Goal: Information Seeking & Learning: Learn about a topic

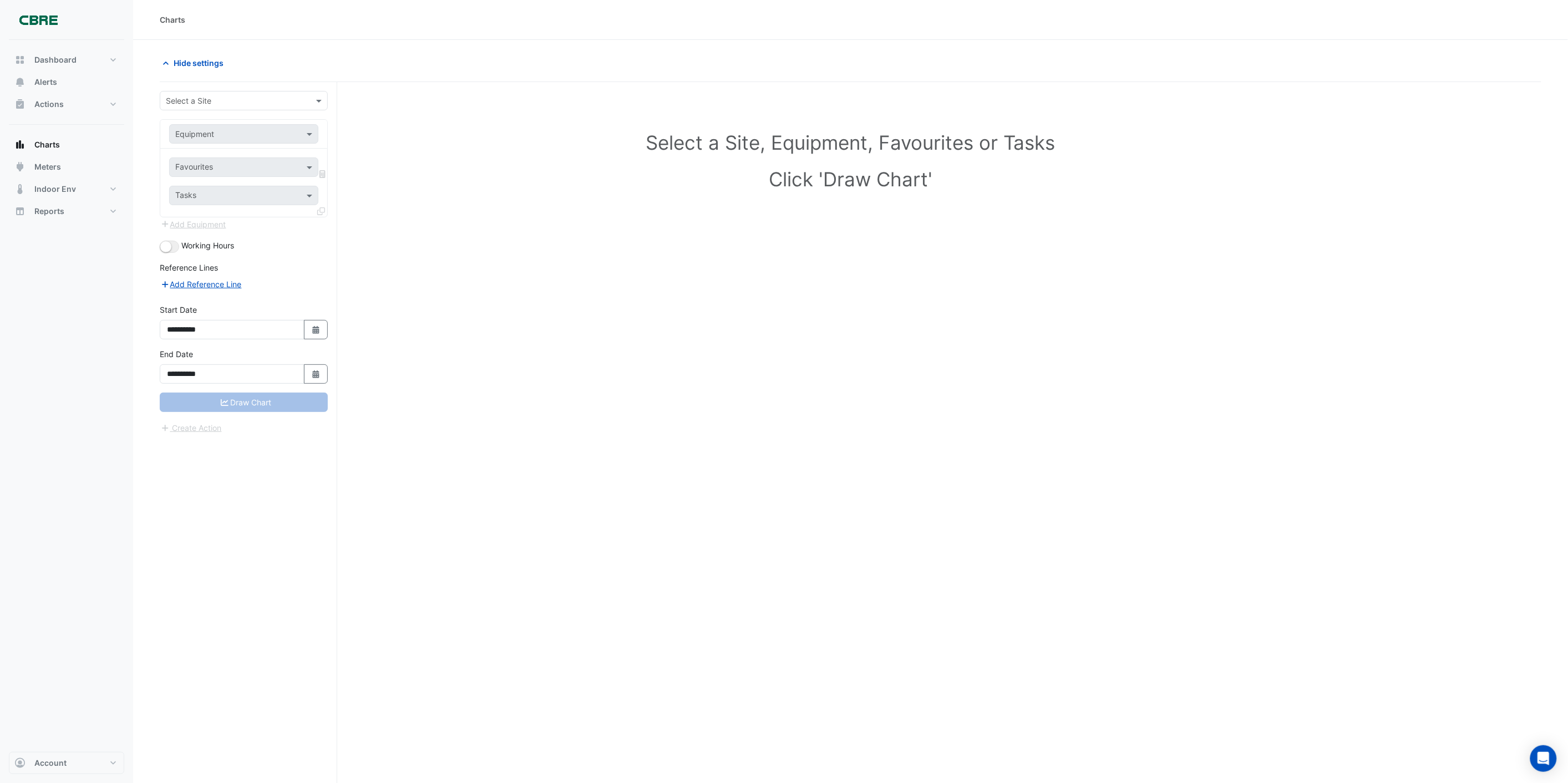
click at [229, 102] on input "text" at bounding box center [232, 101] width 134 height 12
type input "***"
click at [233, 128] on span "[STREET_ADDRESS][PERSON_NAME]" at bounding box center [236, 124] width 135 height 9
click at [228, 140] on div "Equipment" at bounding box center [228, 134] width 117 height 12
type input "***"
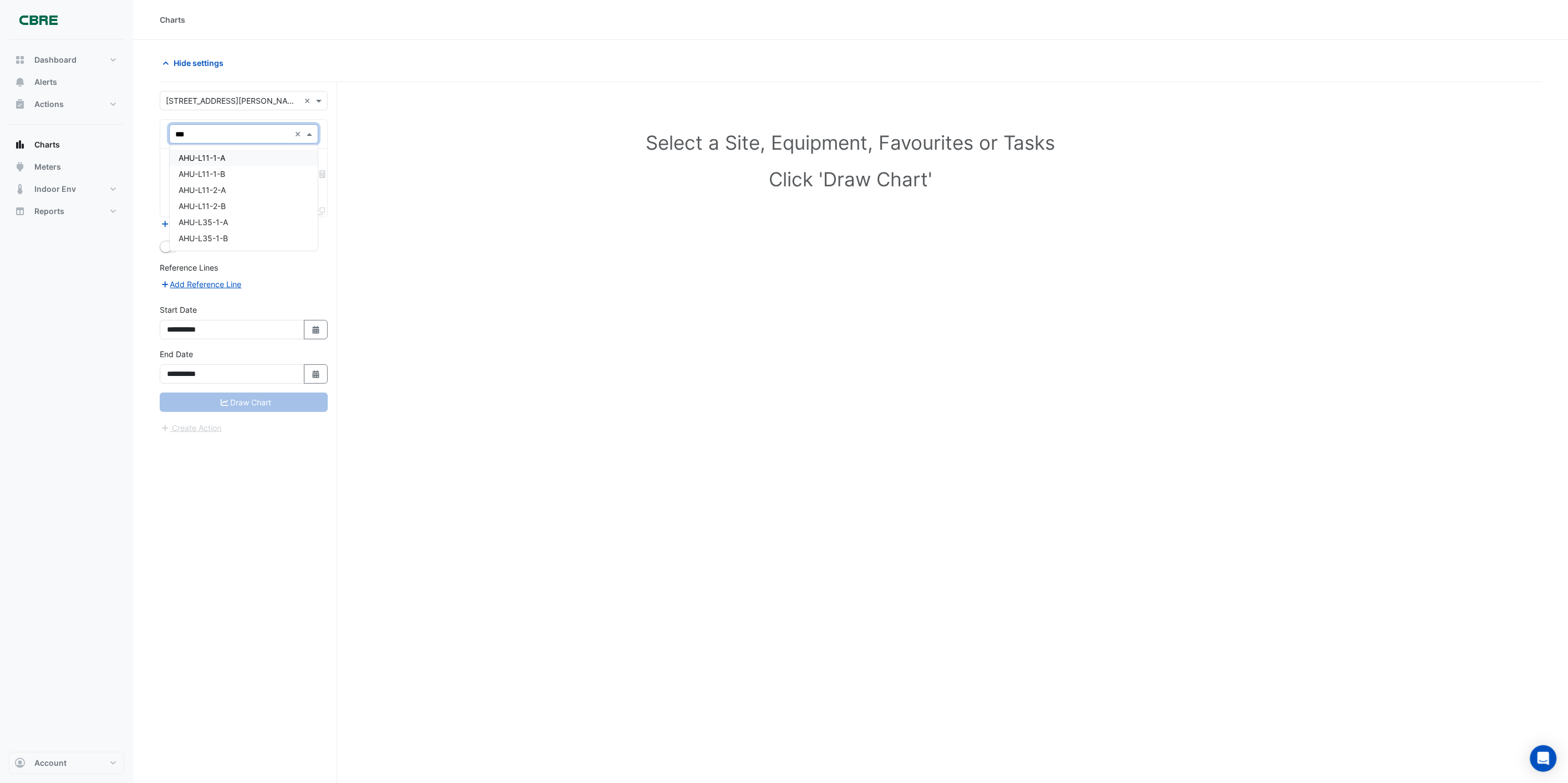
click at [229, 155] on div "AHU-L11-1-A" at bounding box center [243, 157] width 148 height 16
click at [234, 134] on input "text" at bounding box center [232, 134] width 115 height 12
click at [234, 170] on div "AHU-L11-1-B" at bounding box center [243, 174] width 148 height 16
click at [236, 135] on input "text" at bounding box center [232, 134] width 115 height 12
click at [239, 153] on div "AHU-L11-1-A" at bounding box center [243, 157] width 148 height 16
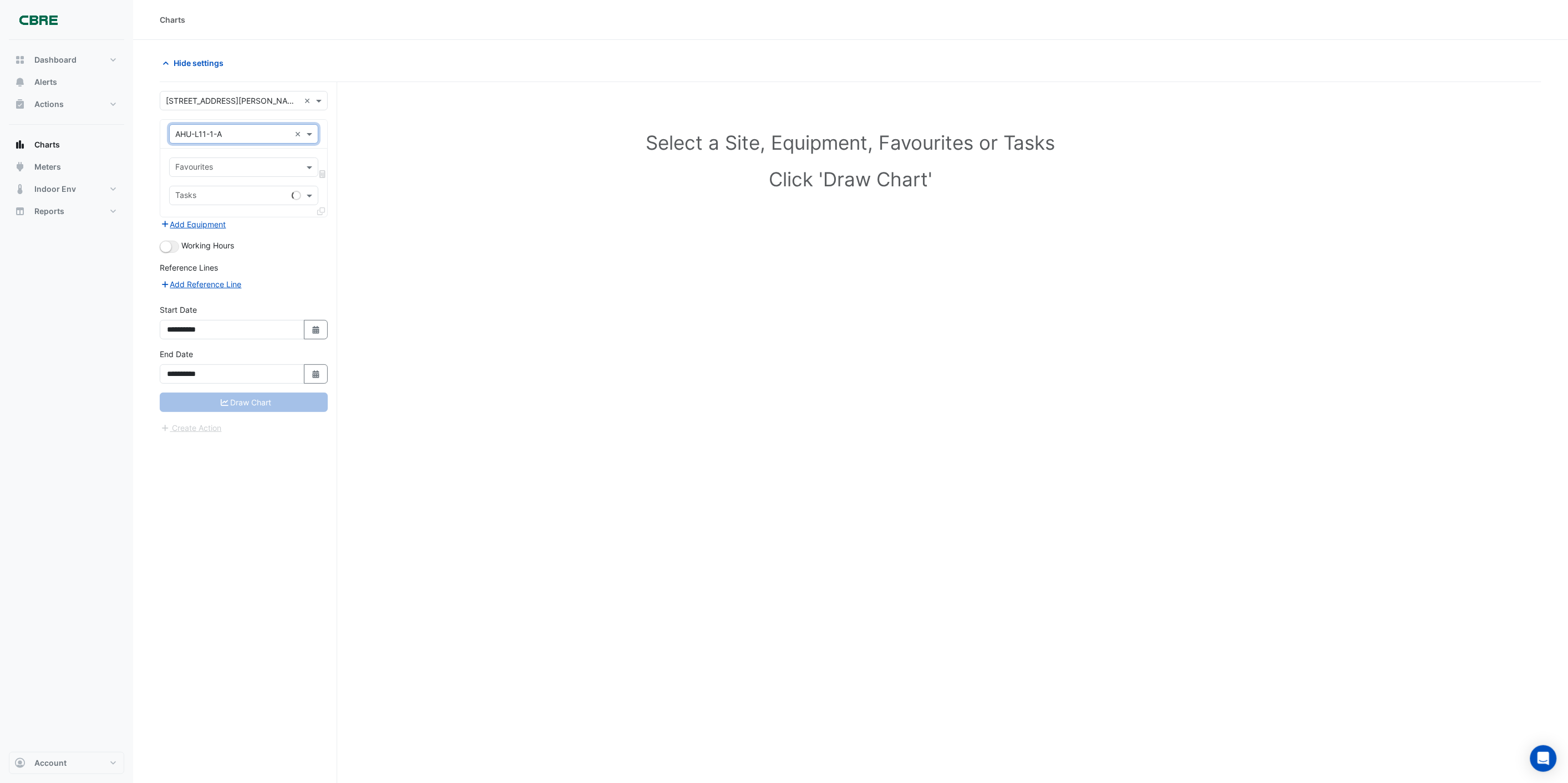
click at [214, 169] on input "text" at bounding box center [237, 168] width 124 height 12
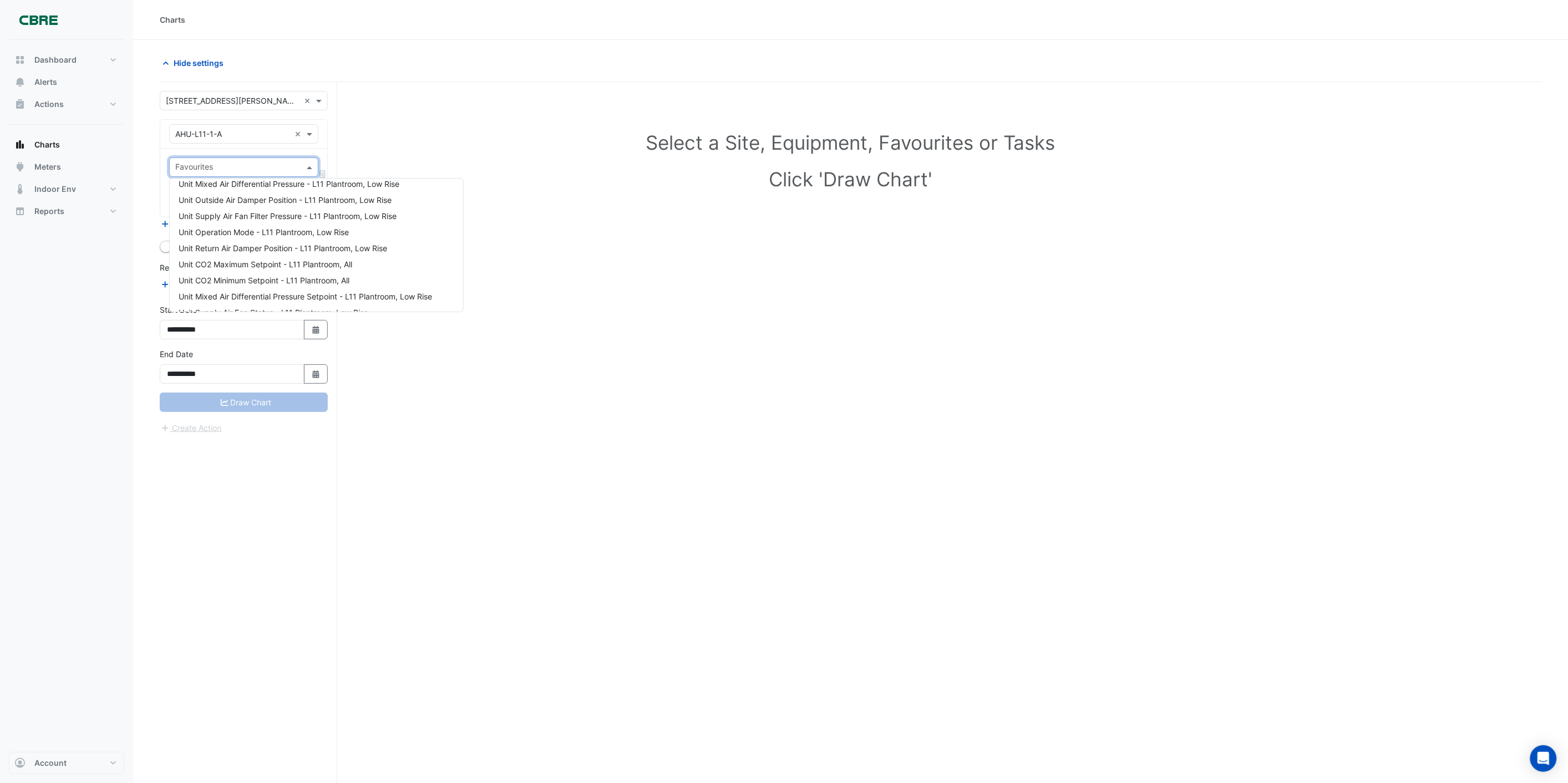
scroll to position [185, 0]
click at [189, 161] on div "Favourites" at bounding box center [193, 168] width 39 height 14
type input "****"
click at [742, 275] on div "Select a Site, Equipment, Favourites or Tasks Click 'Draw Chart'" at bounding box center [851, 454] width 1382 height 743
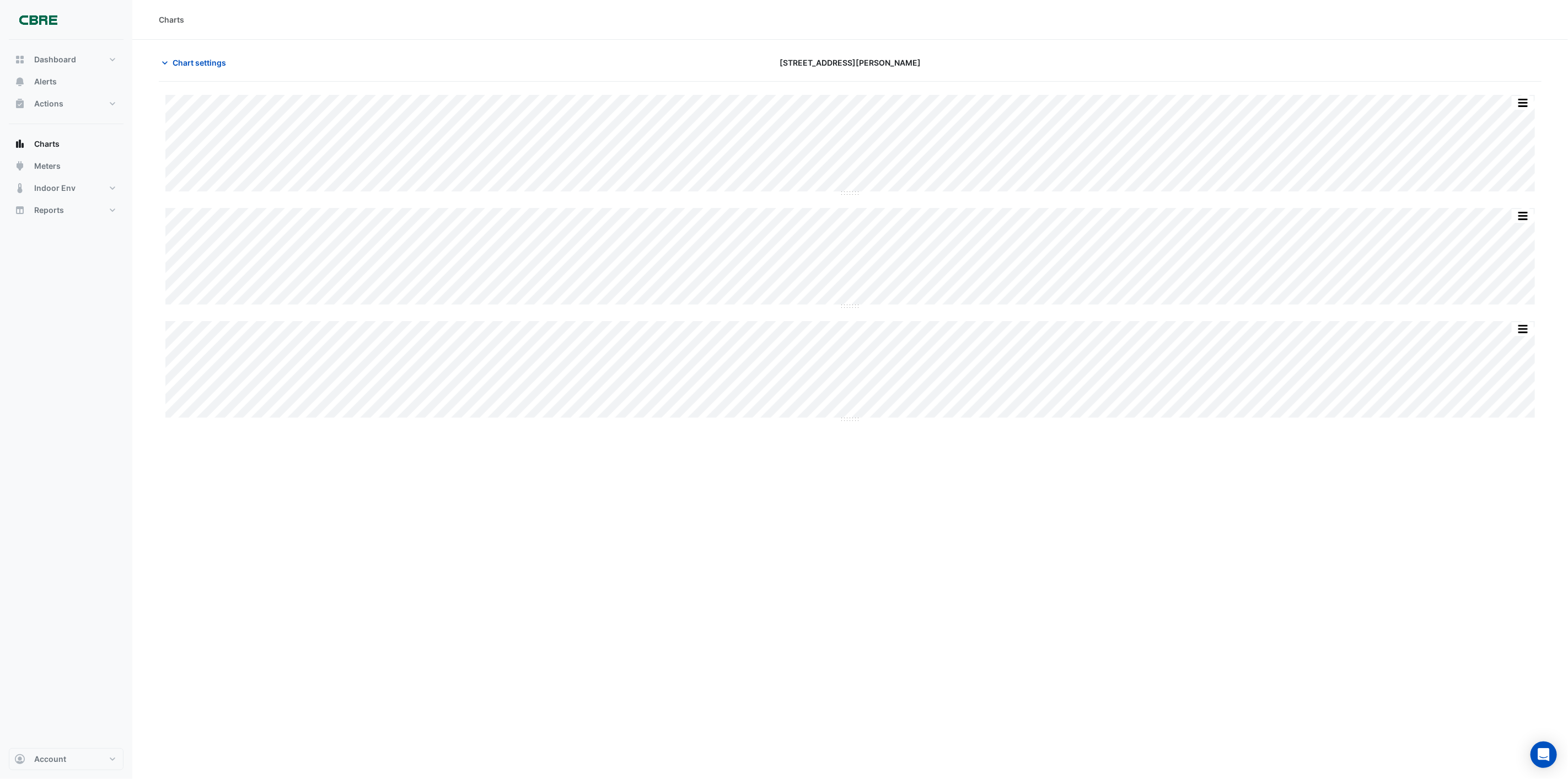
click at [586, 506] on div "Charts Chart settings [STREET_ADDRESS][PERSON_NAME] Split None Print Save as JP…" at bounding box center [850, 389] width 1436 height 779
click at [625, 65] on div "[STREET_ADDRESS][PERSON_NAME]" at bounding box center [850, 62] width 465 height 19
click at [181, 58] on span "Chart settings" at bounding box center [199, 62] width 54 height 12
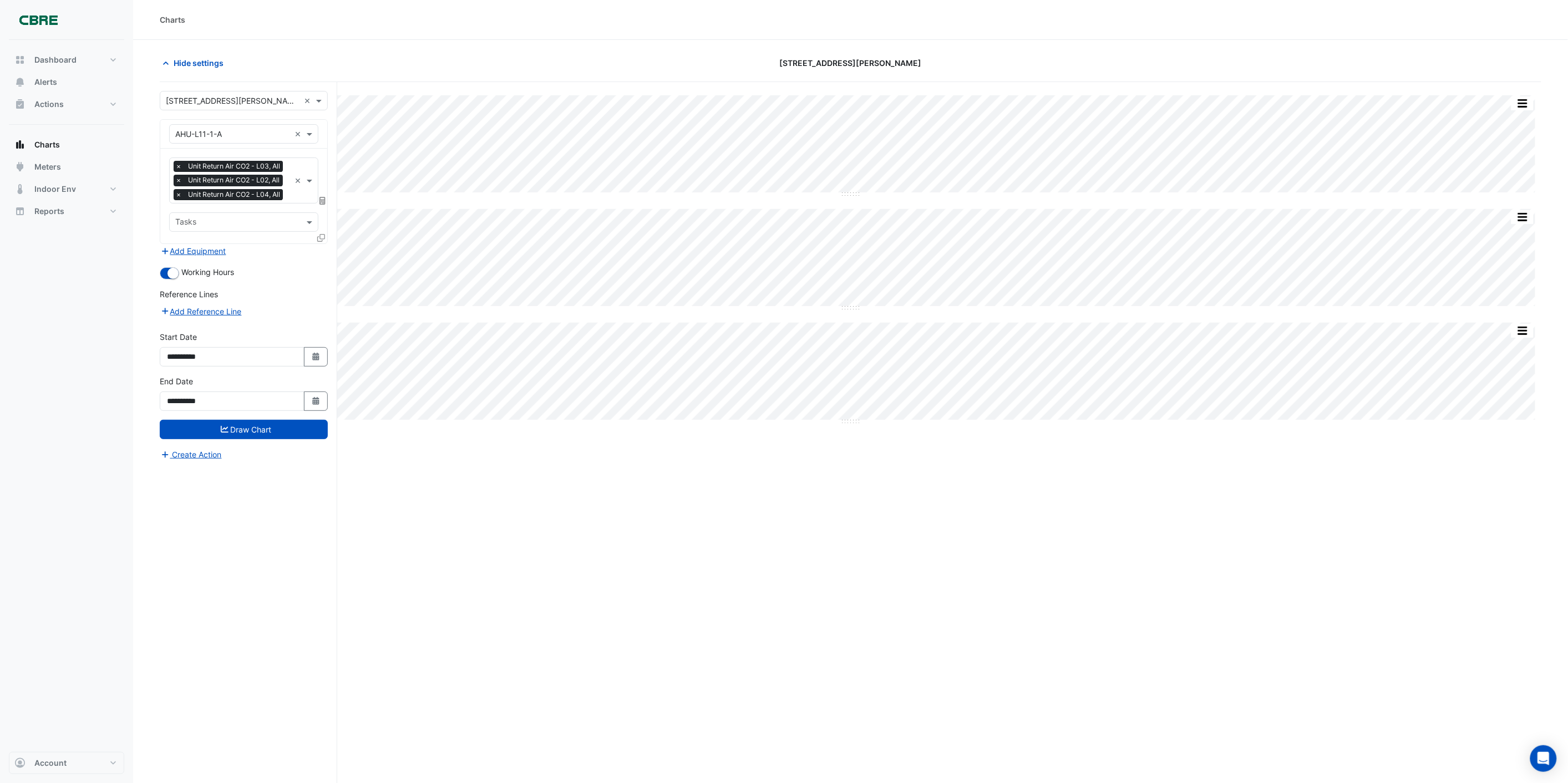
click at [420, 65] on div "Hide settings" at bounding box center [386, 63] width 465 height 20
click at [499, 457] on div "Split None Print Save as JPEG Save as PNG Pivot Data Table Export CSV - Flat Ex…" at bounding box center [851, 454] width 1382 height 743
click at [714, 529] on div "Split None Print Save as JPEG Save as PNG Pivot Data Table Export CSV - Flat Ex…" at bounding box center [851, 454] width 1382 height 743
